Goal: Navigation & Orientation: Find specific page/section

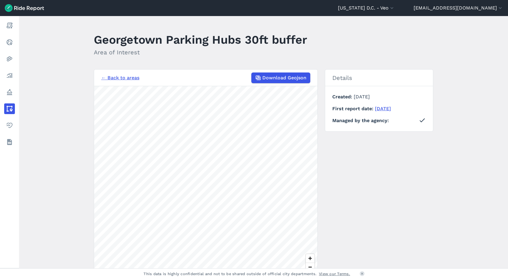
click at [132, 77] on link "← Back to areas" at bounding box center [120, 77] width 38 height 7
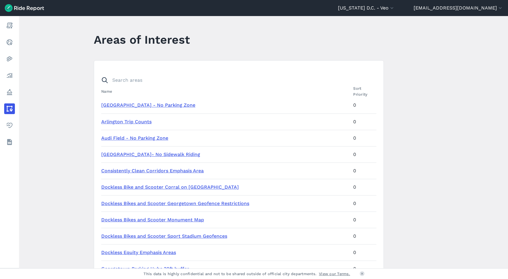
click at [119, 137] on link "Audi Field - No Parking Zone" at bounding box center [134, 138] width 67 height 6
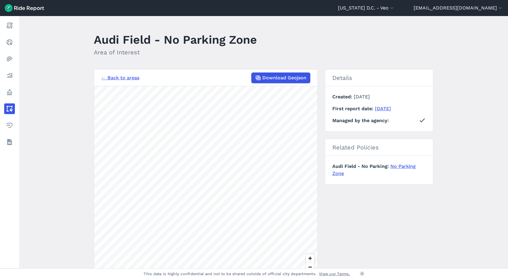
click at [124, 79] on link "← Back to areas" at bounding box center [120, 77] width 38 height 7
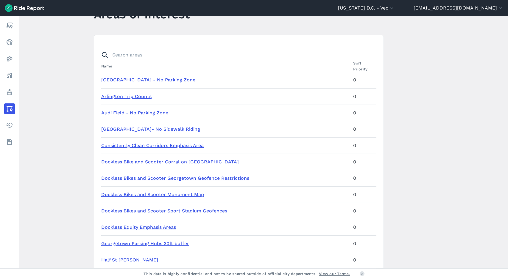
scroll to position [60, 0]
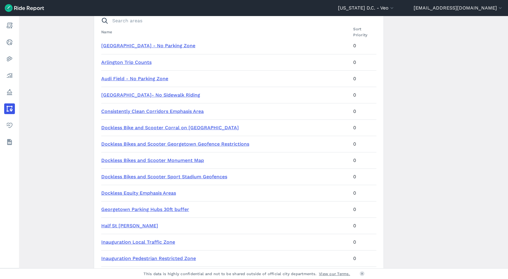
click at [125, 224] on link "Half St [PERSON_NAME]" at bounding box center [129, 226] width 57 height 6
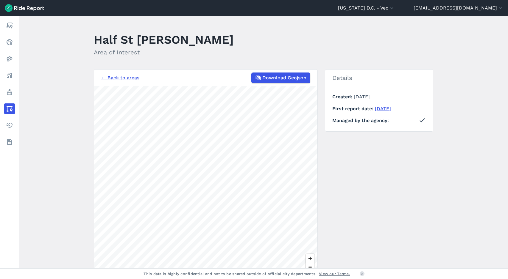
click at [112, 73] on div "← Back to areas Download Geojson" at bounding box center [205, 78] width 209 height 11
click at [116, 77] on link "← Back to areas" at bounding box center [120, 77] width 38 height 7
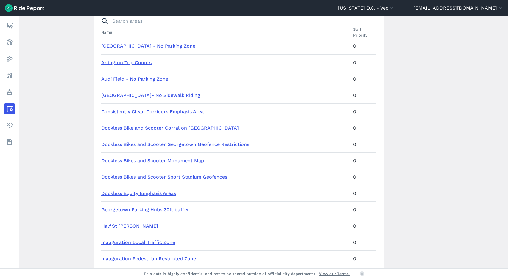
scroll to position [60, 0]
click at [136, 195] on link "Dockless Equity Emphasis Areas" at bounding box center [138, 193] width 75 height 6
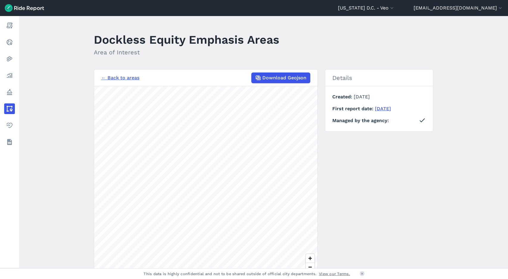
click at [119, 78] on link "← Back to areas" at bounding box center [120, 77] width 38 height 7
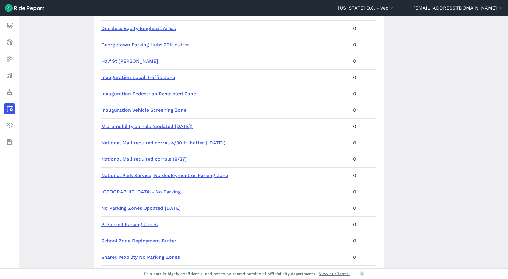
scroll to position [238, 0]
